Goal: Use online tool/utility: Utilize a website feature to perform a specific function

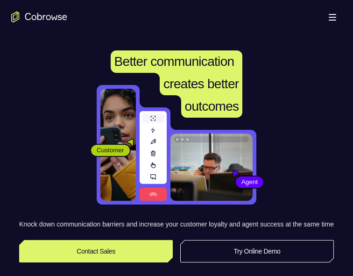
scroll to position [109, 0]
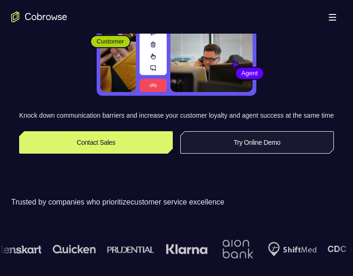
click at [229, 154] on link "Try Online Demo" at bounding box center [257, 142] width 154 height 22
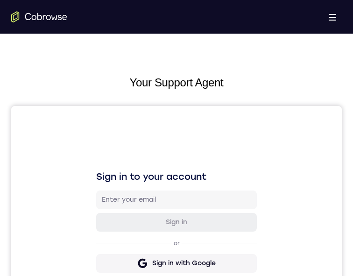
scroll to position [382, 0]
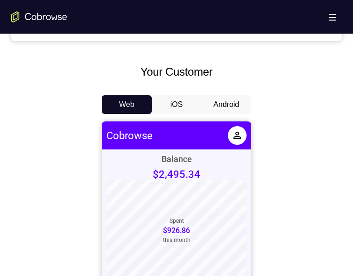
click at [226, 108] on button "Android" at bounding box center [226, 104] width 50 height 19
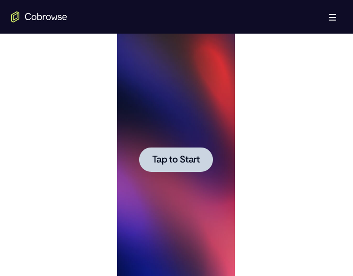
scroll to position [0, 0]
click at [184, 162] on span "Tap to Start" at bounding box center [176, 159] width 48 height 9
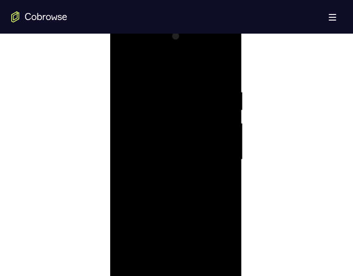
scroll to position [545, 0]
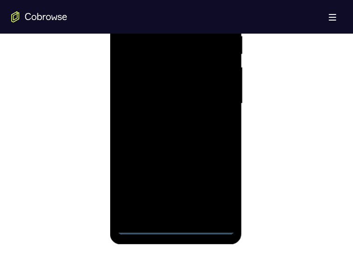
click at [177, 227] on div at bounding box center [176, 104] width 118 height 262
click at [212, 186] on div at bounding box center [176, 104] width 118 height 262
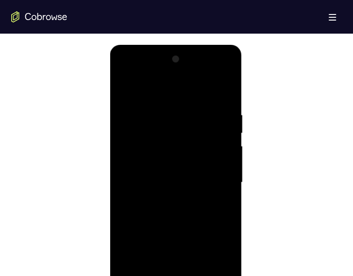
click at [139, 85] on div at bounding box center [176, 183] width 118 height 262
click at [217, 177] on div at bounding box center [176, 183] width 118 height 262
click at [165, 199] on div at bounding box center [176, 183] width 118 height 262
click at [166, 177] on div at bounding box center [176, 183] width 118 height 262
click at [166, 166] on div at bounding box center [176, 183] width 118 height 262
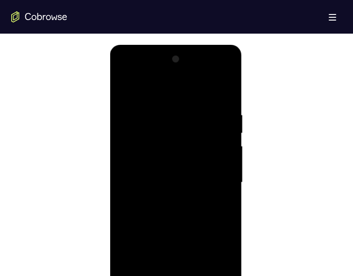
click at [185, 185] on div at bounding box center [176, 183] width 118 height 262
click at [175, 212] on div at bounding box center [176, 183] width 118 height 262
click at [175, 205] on div at bounding box center [176, 183] width 118 height 262
click at [170, 225] on div at bounding box center [176, 183] width 118 height 262
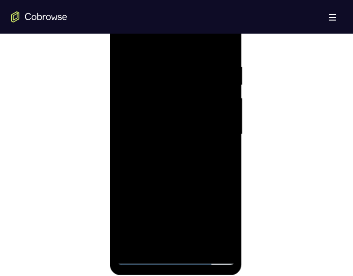
click at [198, 244] on div at bounding box center [176, 135] width 118 height 262
click at [185, 182] on div at bounding box center [176, 135] width 118 height 262
click at [180, 149] on div at bounding box center [176, 135] width 118 height 262
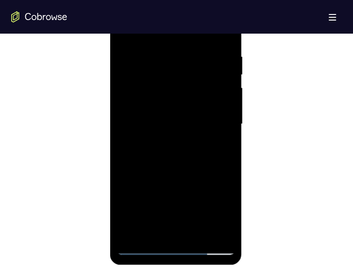
click at [169, 230] on div at bounding box center [176, 124] width 118 height 262
click at [222, 213] on div at bounding box center [176, 124] width 118 height 262
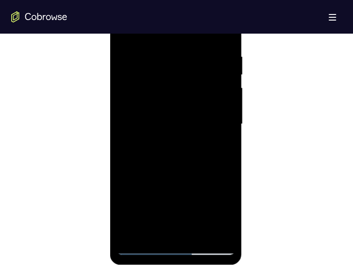
click at [220, 147] on div at bounding box center [176, 124] width 118 height 262
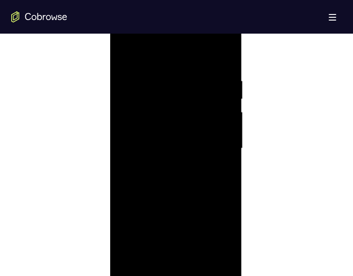
click at [124, 55] on div at bounding box center [176, 149] width 118 height 262
click at [157, 163] on div at bounding box center [176, 149] width 118 height 262
click at [155, 256] on div at bounding box center [176, 149] width 118 height 262
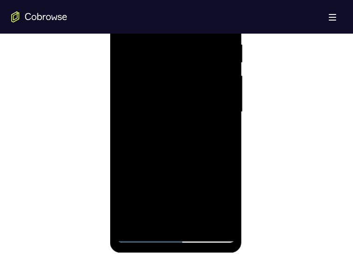
click at [222, 135] on div at bounding box center [176, 112] width 118 height 262
click at [214, 111] on div at bounding box center [176, 112] width 118 height 262
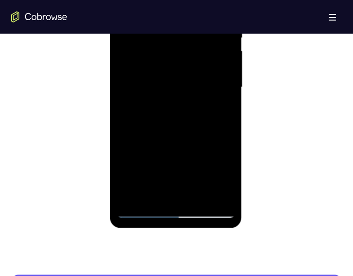
click at [192, 170] on div at bounding box center [176, 88] width 118 height 262
click at [179, 160] on div at bounding box center [176, 88] width 118 height 262
click at [189, 87] on div at bounding box center [176, 88] width 118 height 262
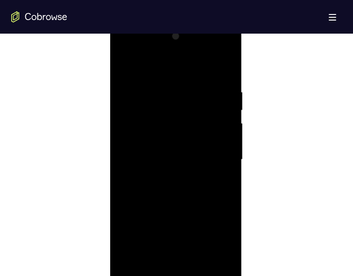
click at [125, 66] on div at bounding box center [176, 160] width 118 height 262
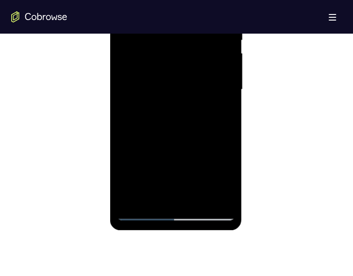
scroll to position [494, 0]
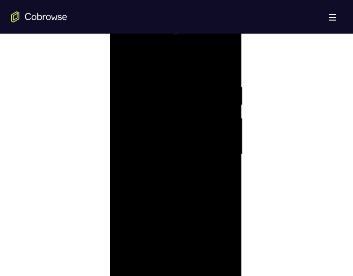
click at [130, 111] on div at bounding box center [176, 155] width 118 height 262
click at [121, 63] on div at bounding box center [176, 155] width 118 height 262
click at [174, 72] on div at bounding box center [176, 155] width 118 height 262
click at [134, 69] on div at bounding box center [176, 155] width 118 height 262
click at [126, 60] on div at bounding box center [176, 155] width 118 height 262
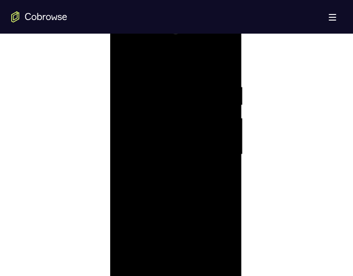
click at [228, 197] on div at bounding box center [176, 155] width 118 height 262
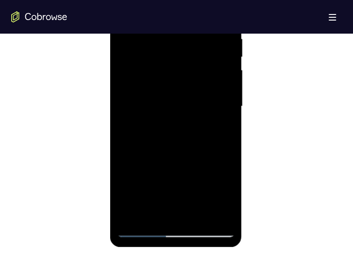
click at [228, 149] on div at bounding box center [176, 107] width 118 height 262
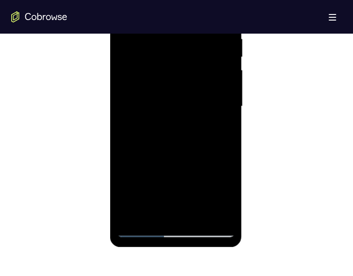
click at [228, 149] on div at bounding box center [176, 107] width 118 height 262
click at [164, 37] on div at bounding box center [176, 107] width 118 height 262
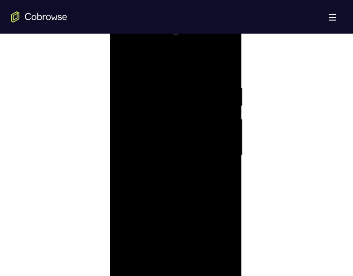
click at [216, 156] on div at bounding box center [176, 156] width 118 height 262
click at [220, 157] on div at bounding box center [176, 156] width 118 height 262
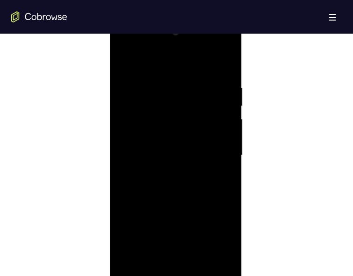
click at [220, 157] on div at bounding box center [176, 156] width 118 height 262
click at [128, 178] on div at bounding box center [176, 156] width 118 height 262
click at [220, 154] on div at bounding box center [176, 156] width 118 height 262
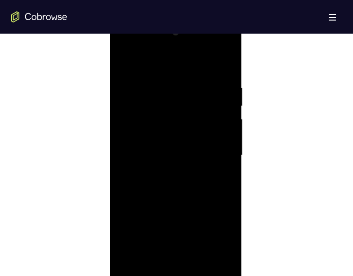
click at [220, 154] on div at bounding box center [176, 156] width 118 height 262
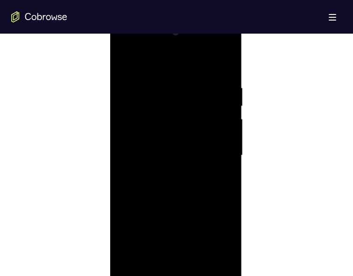
click at [220, 154] on div at bounding box center [176, 156] width 118 height 262
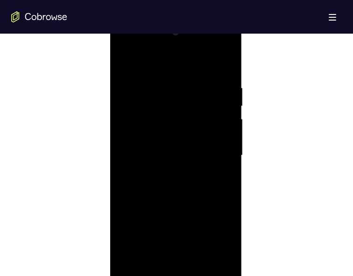
click at [220, 154] on div at bounding box center [176, 156] width 118 height 262
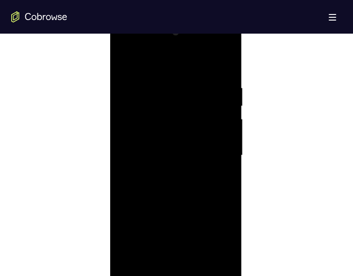
click at [220, 154] on div at bounding box center [176, 156] width 118 height 262
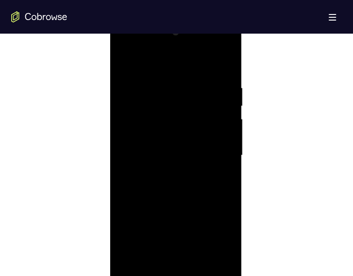
click at [222, 67] on div at bounding box center [176, 156] width 118 height 262
click at [177, 81] on div at bounding box center [176, 156] width 118 height 262
click at [224, 147] on div at bounding box center [176, 156] width 118 height 262
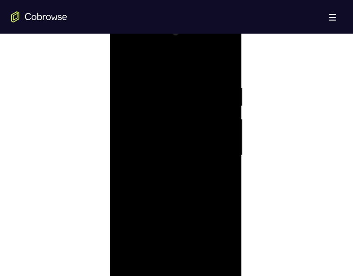
click at [224, 147] on div at bounding box center [176, 156] width 118 height 262
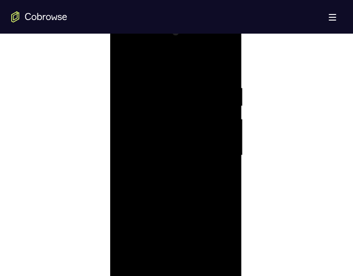
click at [224, 147] on div at bounding box center [176, 156] width 118 height 262
click at [118, 174] on div at bounding box center [176, 156] width 118 height 262
click at [121, 178] on div at bounding box center [176, 156] width 118 height 262
click at [223, 64] on div at bounding box center [176, 156] width 118 height 262
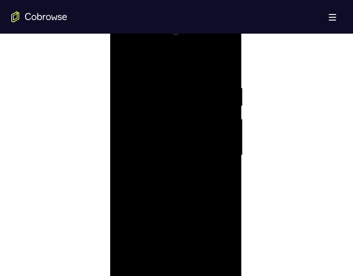
click at [205, 83] on div at bounding box center [176, 156] width 118 height 262
click at [223, 64] on div at bounding box center [176, 156] width 118 height 262
click at [150, 81] on div at bounding box center [176, 156] width 118 height 262
click at [221, 135] on div at bounding box center [176, 156] width 118 height 262
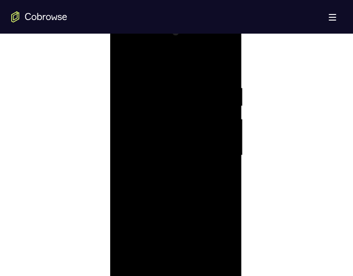
click at [221, 135] on div at bounding box center [176, 156] width 118 height 262
click at [221, 139] on div at bounding box center [176, 156] width 118 height 262
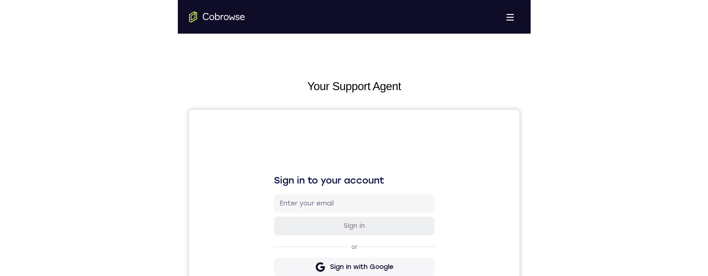
scroll to position [0, 0]
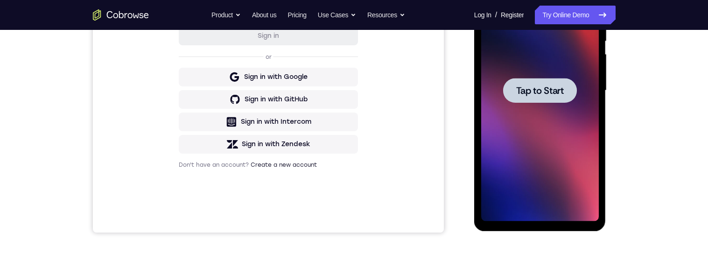
click at [353, 93] on span "Tap to Start" at bounding box center [540, 90] width 48 height 9
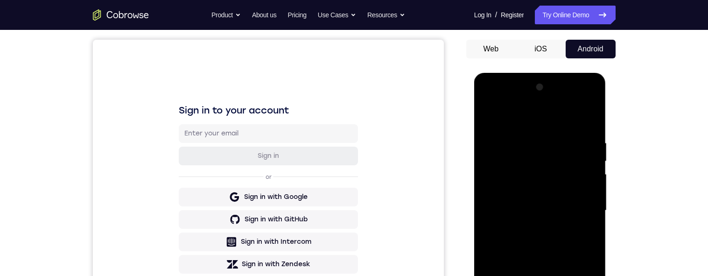
scroll to position [166, 0]
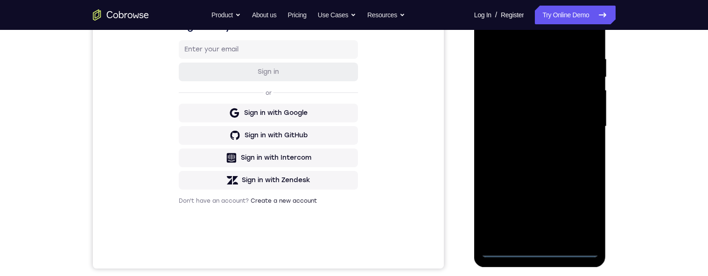
click at [353, 253] on div at bounding box center [540, 127] width 118 height 262
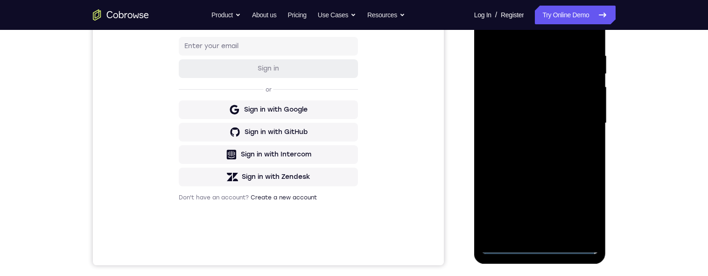
click at [353, 213] on div at bounding box center [540, 124] width 118 height 262
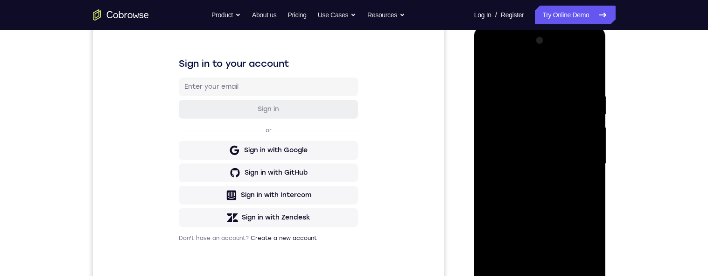
scroll to position [134, 0]
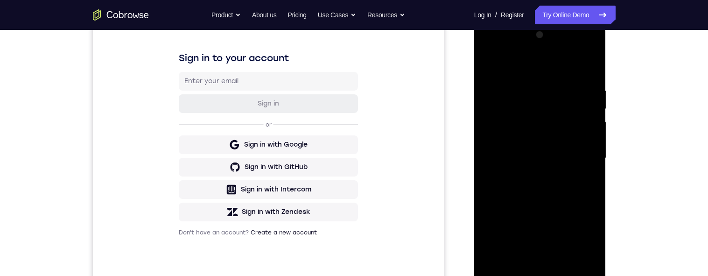
click at [353, 71] on div at bounding box center [540, 159] width 118 height 262
click at [353, 158] on div at bounding box center [540, 159] width 118 height 262
click at [353, 173] on div at bounding box center [540, 159] width 118 height 262
click at [353, 145] on div at bounding box center [540, 159] width 118 height 262
click at [353, 144] on div at bounding box center [540, 159] width 118 height 262
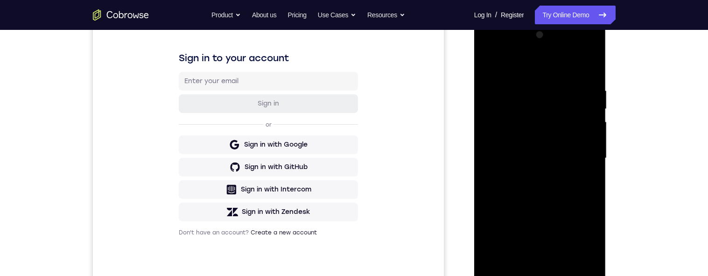
click at [353, 143] on div at bounding box center [540, 159] width 118 height 262
click at [353, 142] on div at bounding box center [540, 159] width 118 height 262
click at [353, 140] on div at bounding box center [540, 159] width 118 height 262
click at [353, 145] on div at bounding box center [540, 159] width 118 height 262
click at [353, 160] on div at bounding box center [540, 159] width 118 height 262
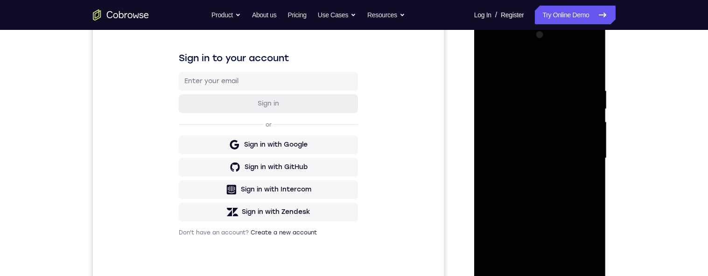
click at [353, 188] on div at bounding box center [540, 159] width 118 height 262
click at [353, 187] on div at bounding box center [540, 159] width 118 height 262
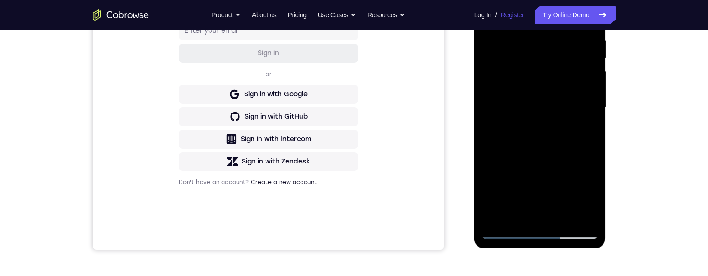
scroll to position [123, 0]
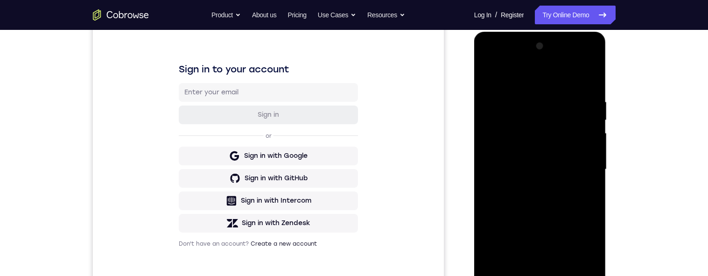
click at [353, 92] on div at bounding box center [540, 170] width 118 height 262
click at [353, 78] on div at bounding box center [540, 170] width 118 height 262
click at [353, 157] on div at bounding box center [540, 170] width 118 height 262
click at [353, 131] on div at bounding box center [540, 170] width 118 height 262
click at [353, 151] on div at bounding box center [540, 170] width 118 height 262
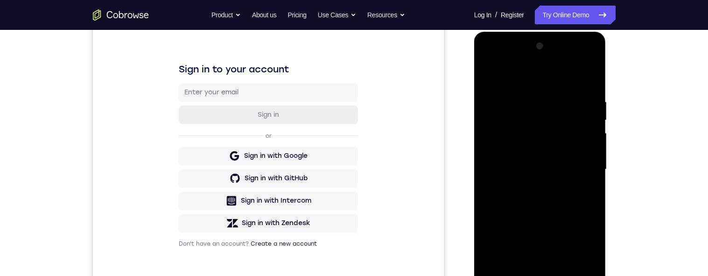
click at [353, 152] on div at bounding box center [540, 170] width 118 height 262
click at [353, 170] on div at bounding box center [540, 170] width 118 height 262
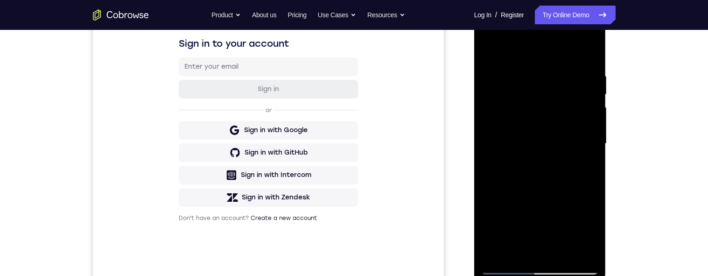
click at [353, 190] on div at bounding box center [540, 144] width 118 height 262
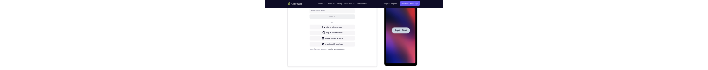
scroll to position [0, 0]
